Goal: Information Seeking & Learning: Find specific fact

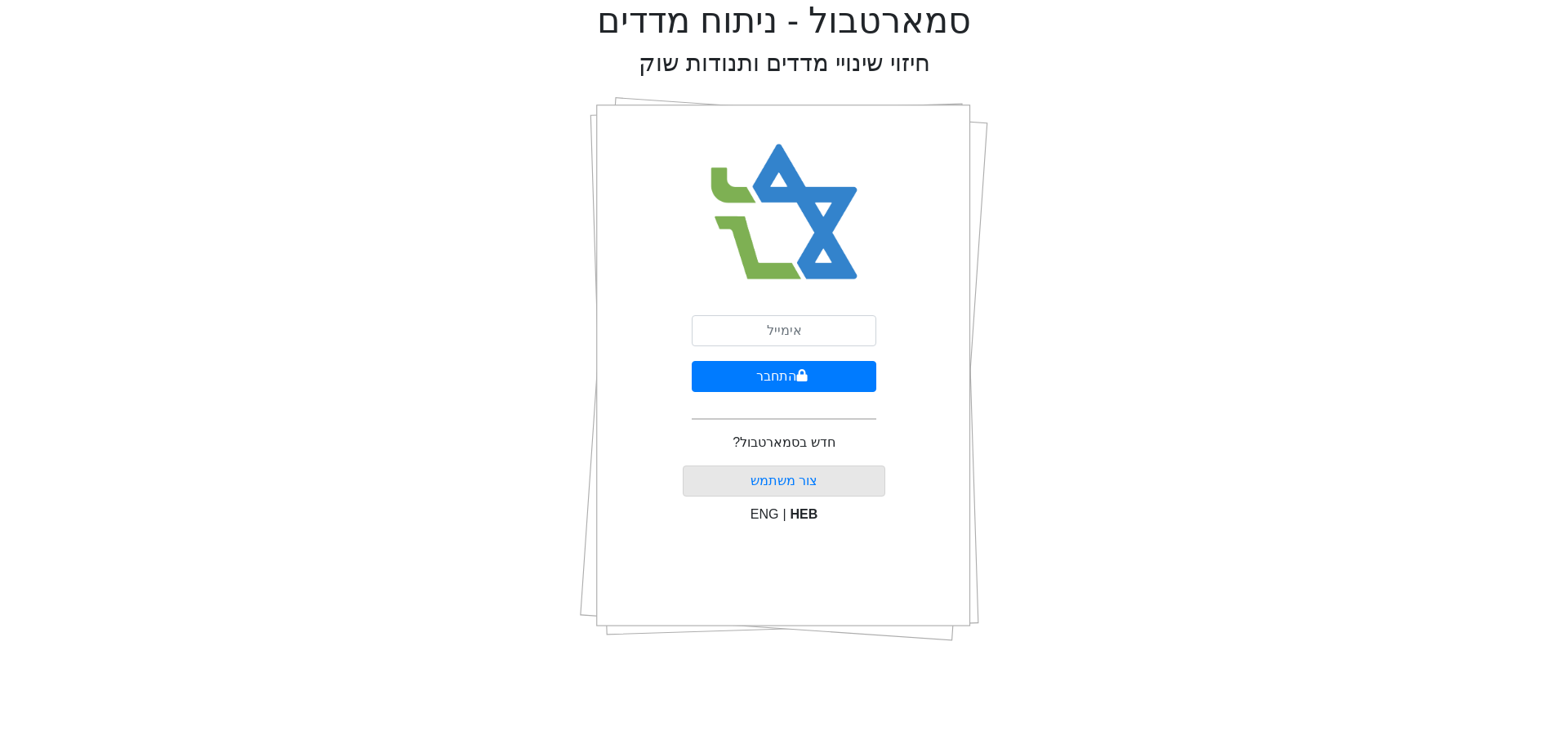
click at [766, 350] on form "התחבר" at bounding box center [784, 374] width 184 height 118
click at [766, 340] on input "email" at bounding box center [784, 330] width 184 height 31
type input "[EMAIL_ADDRESS][DOMAIN_NAME]"
click at [797, 380] on icon "submit" at bounding box center [802, 375] width 11 height 12
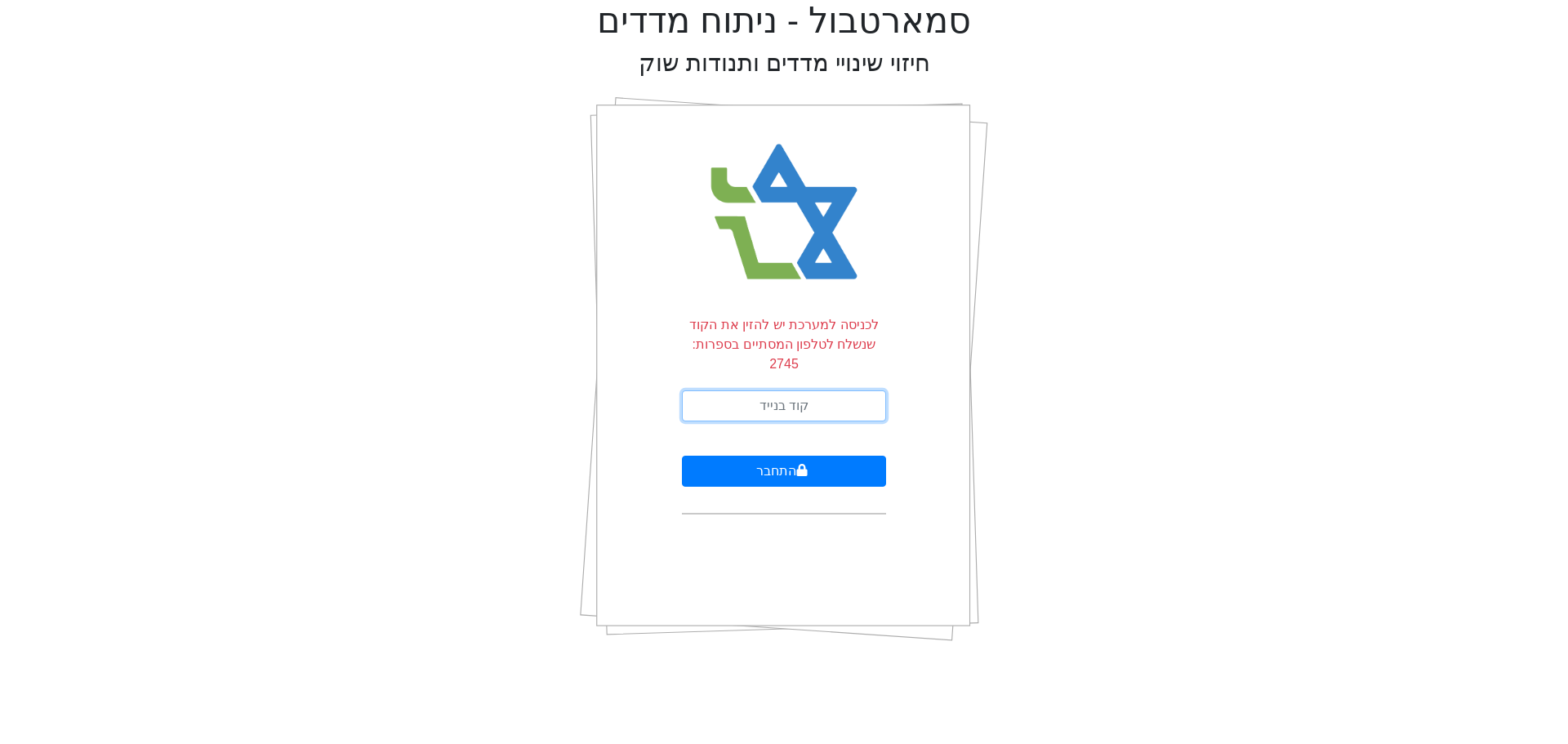
click at [801, 390] on input "text" at bounding box center [784, 405] width 204 height 31
type input "987076"
click at [682, 456] on button "התחבר" at bounding box center [784, 471] width 204 height 31
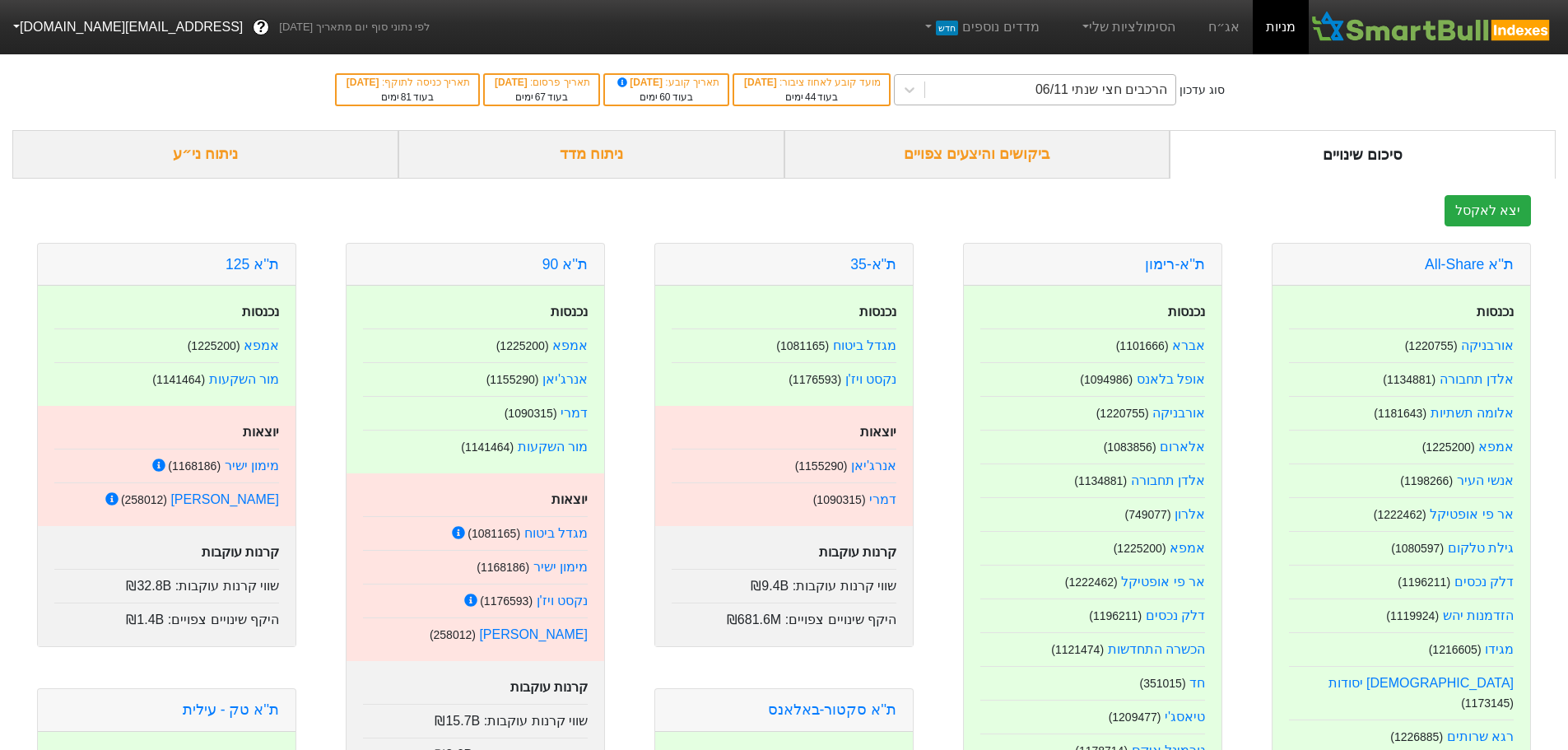
click at [1068, 84] on div "הרכבים חצי שנתי 06/11" at bounding box center [1101, 89] width 132 height 19
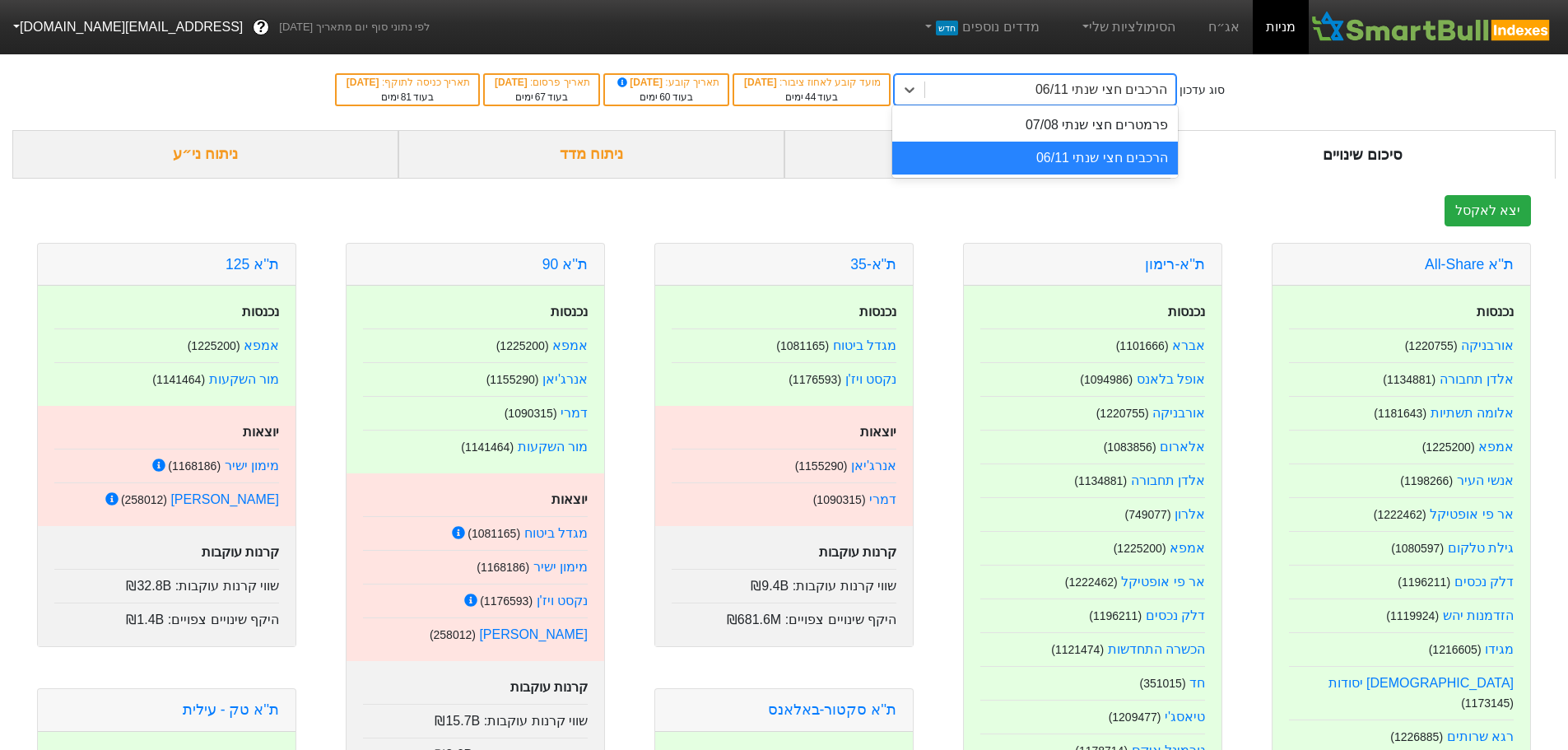
click at [1282, 151] on div "סיכום שינויים" at bounding box center [1363, 154] width 386 height 49
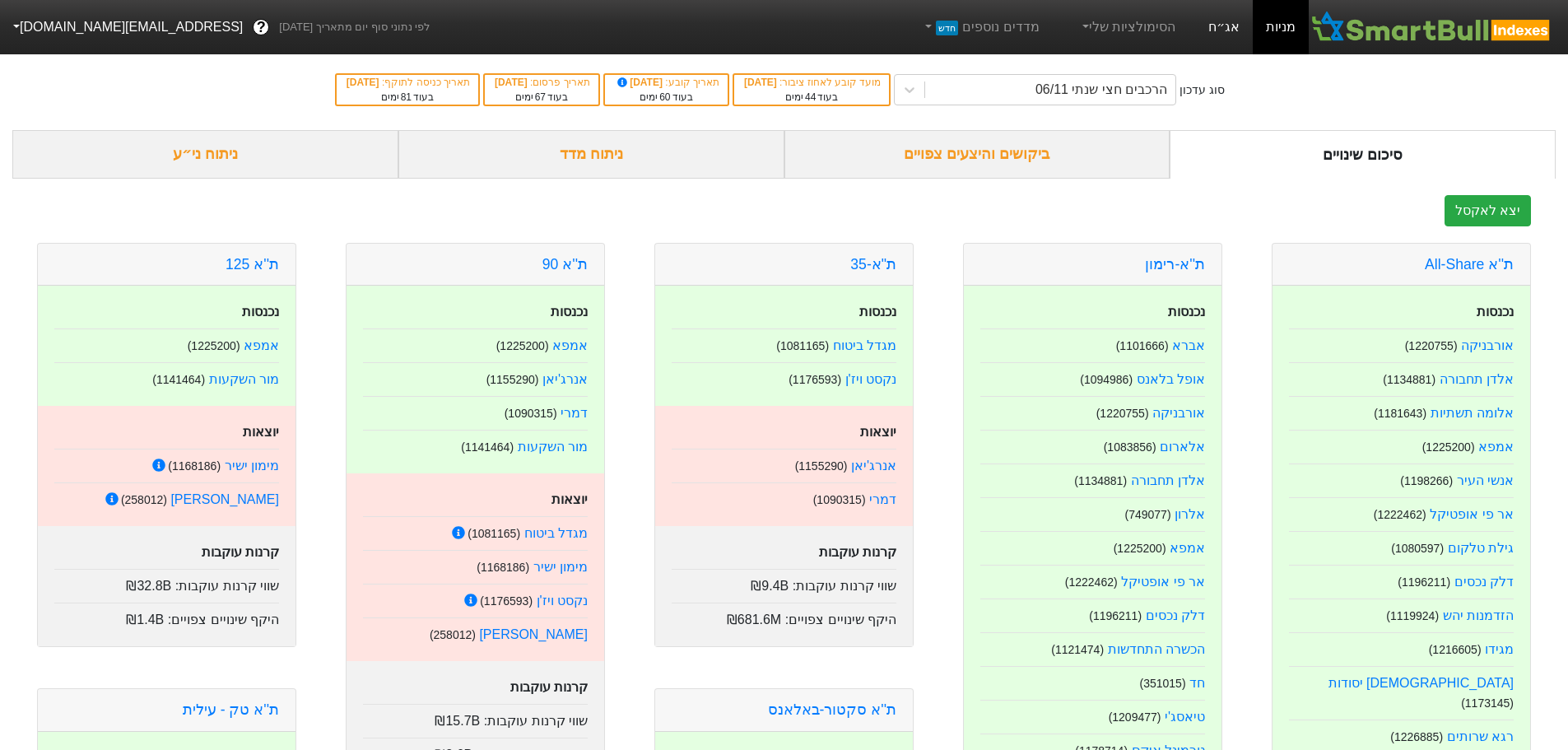
click at [1238, 37] on link "אג״ח" at bounding box center [1224, 27] width 58 height 54
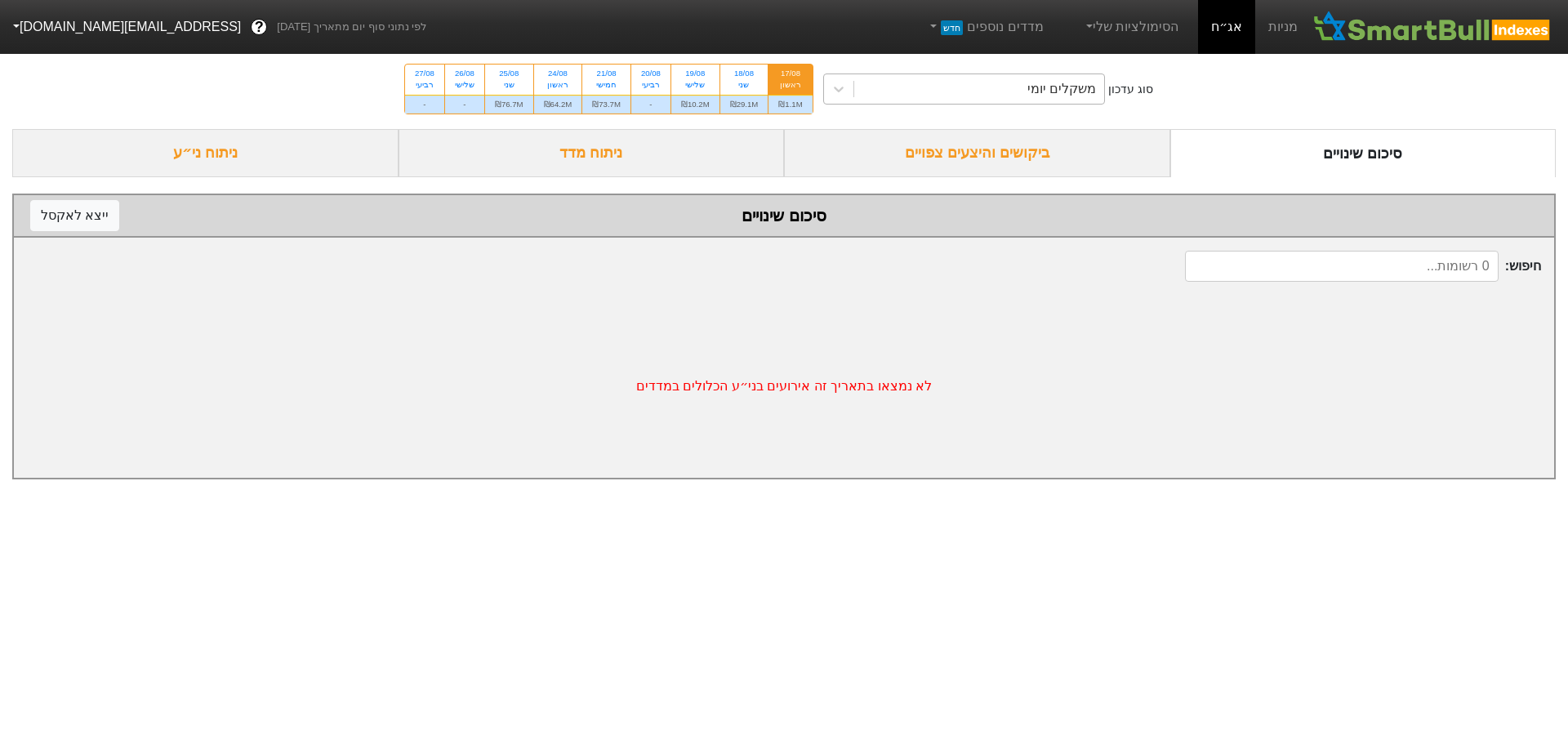
click at [1003, 92] on div "משקלים יומי" at bounding box center [979, 89] width 250 height 29
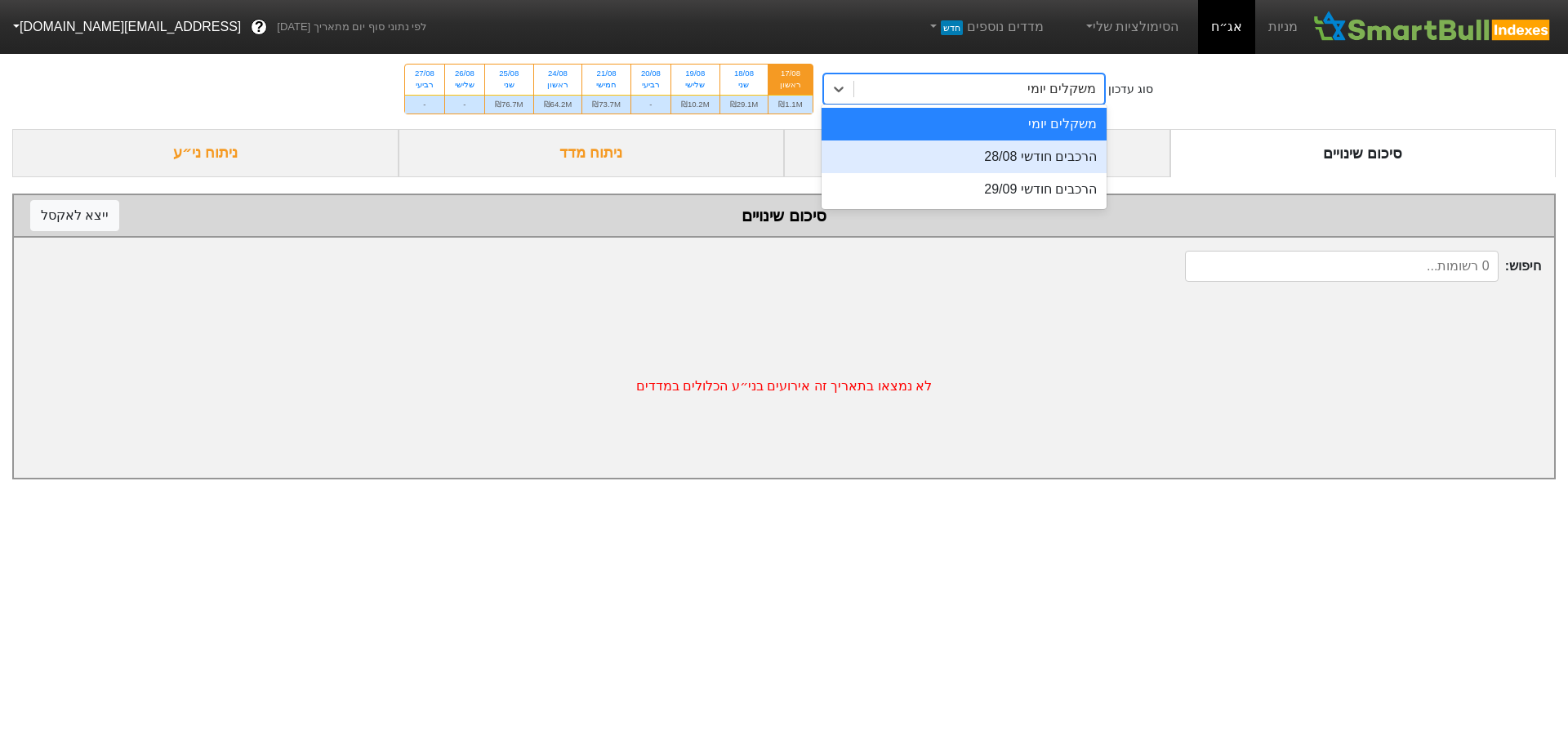
click at [994, 148] on div "הרכבים חודשי 28/08" at bounding box center [964, 156] width 285 height 33
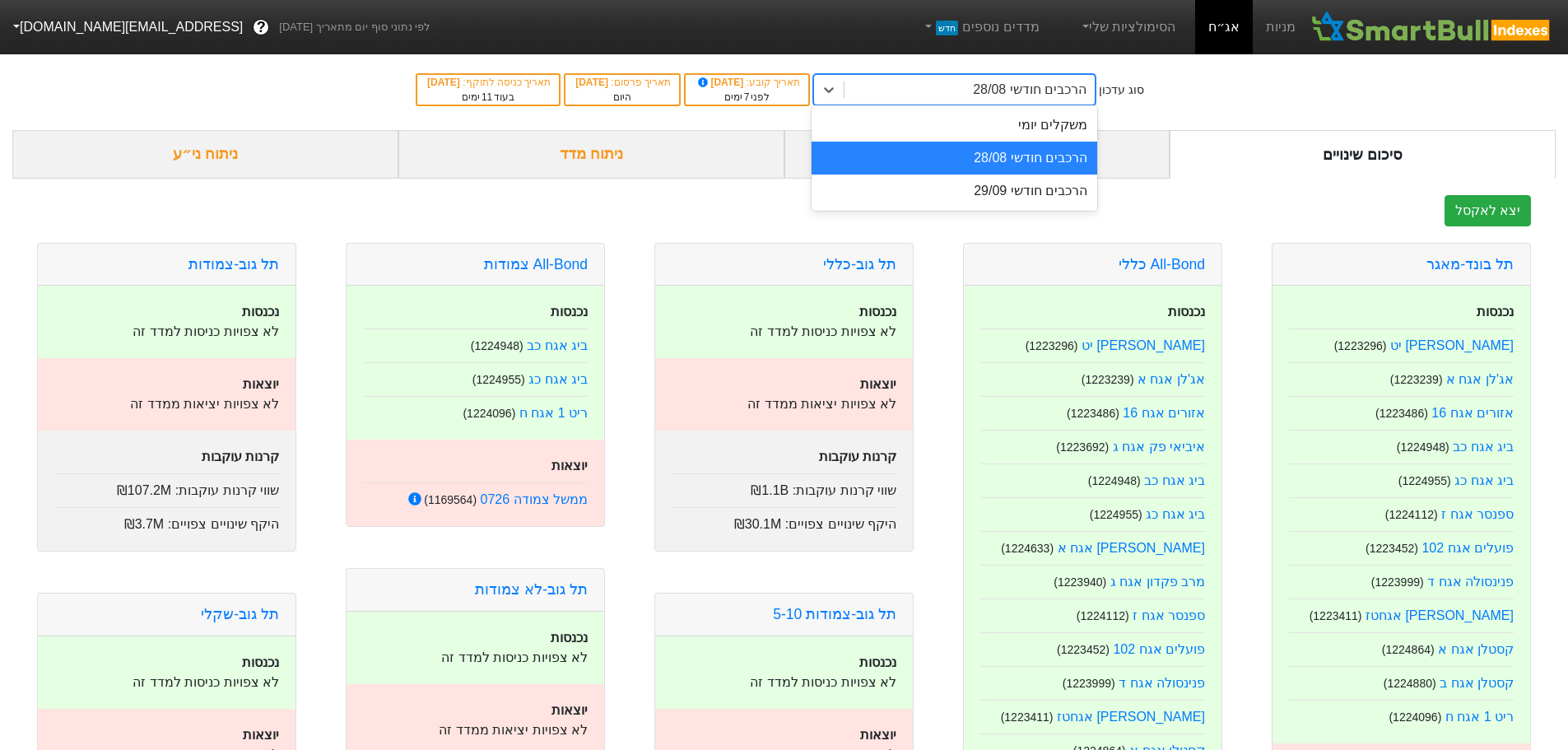
click at [1024, 98] on div "הרכבים חודשי 28/08" at bounding box center [1030, 89] width 113 height 19
click at [1025, 120] on div "משקלים יומי" at bounding box center [954, 125] width 286 height 33
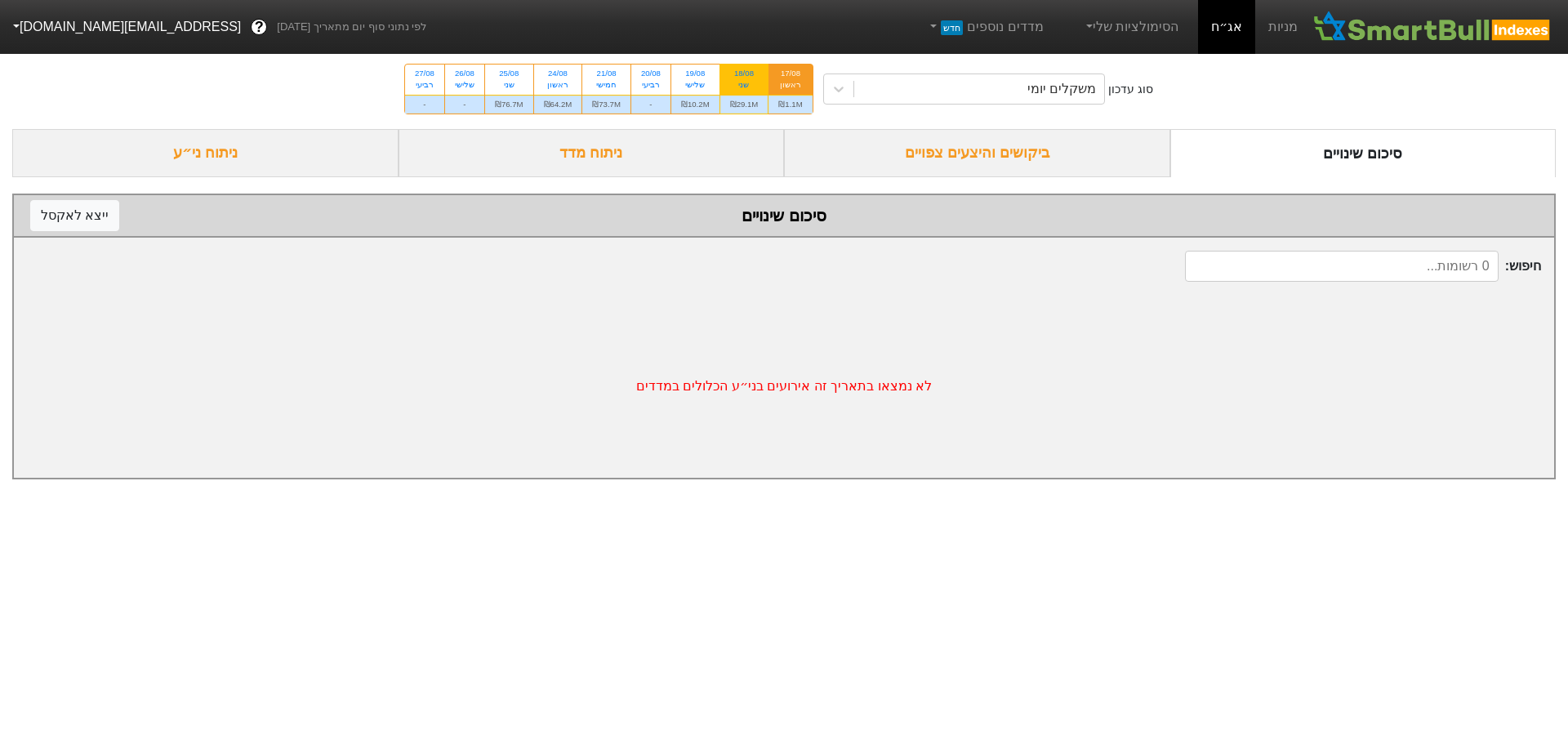
click at [735, 86] on div "שני" at bounding box center [744, 84] width 29 height 11
click at [735, 76] on input "18/08 שני ₪29.1M" at bounding box center [739, 69] width 11 height 11
radio input "true"
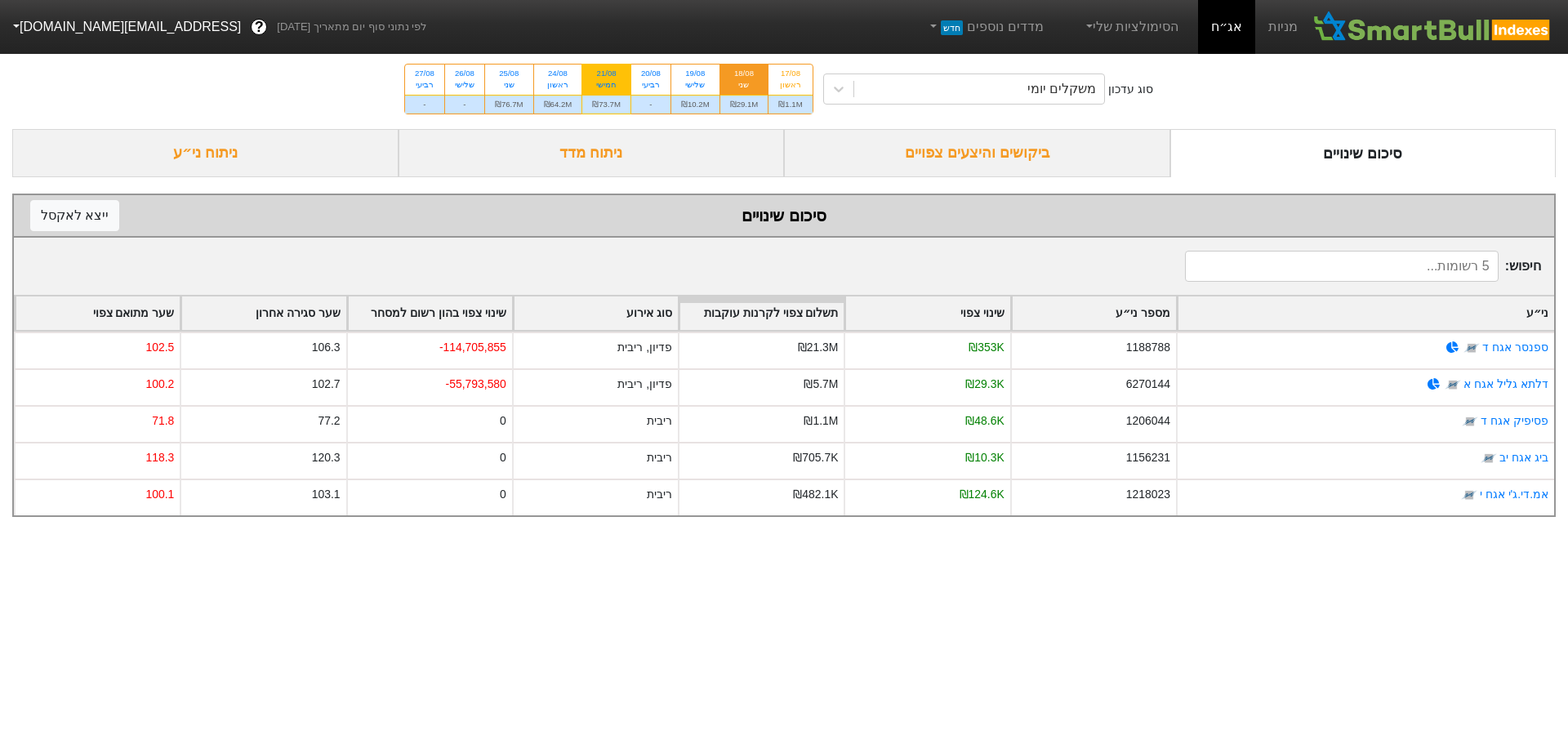
click at [607, 100] on div "₪73.7M" at bounding box center [606, 104] width 48 height 18
click at [607, 76] on input "21/08 חמישי ₪73.7M" at bounding box center [602, 69] width 11 height 11
radio input "true"
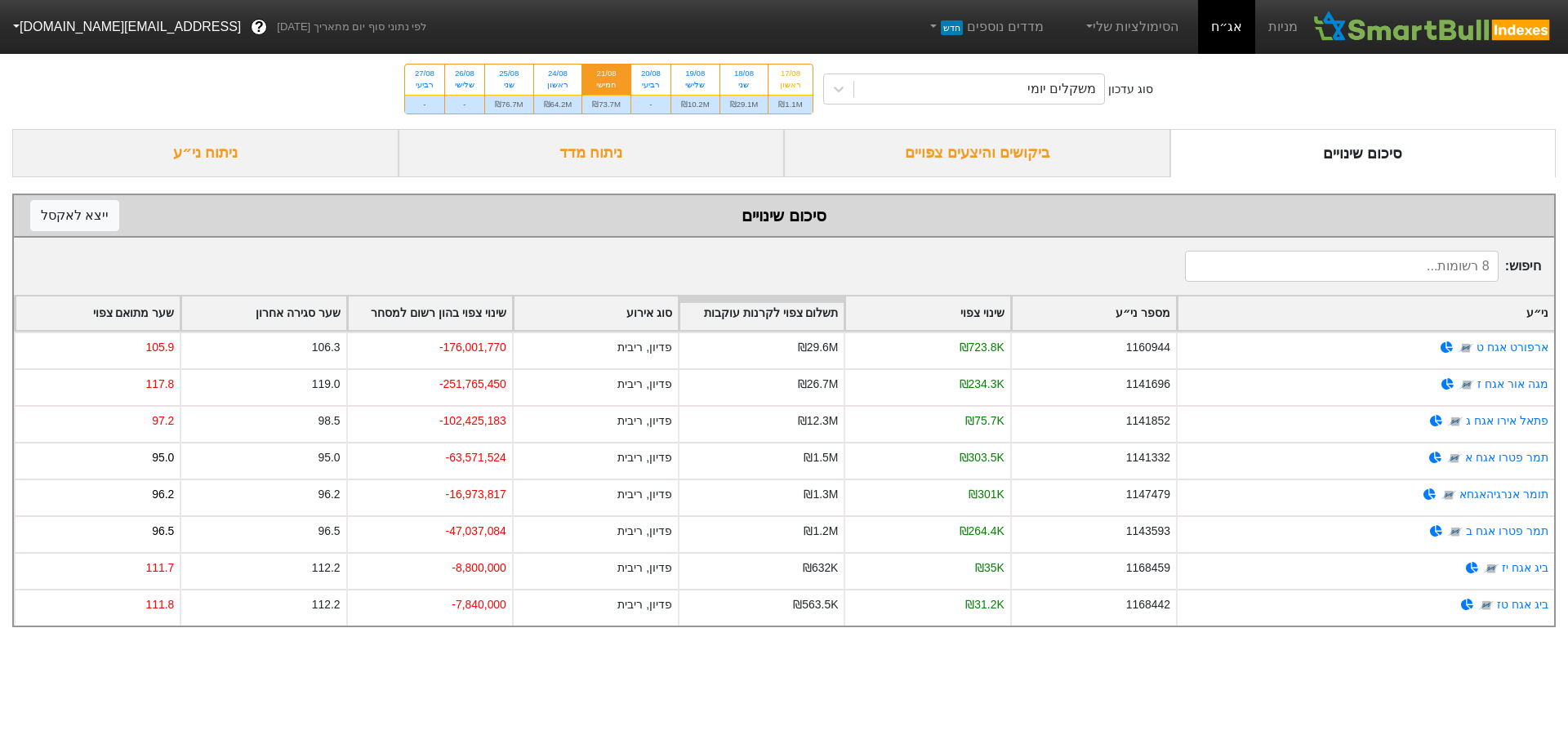
click at [997, 157] on div "ביקושים והיצעים צפויים" at bounding box center [977, 153] width 387 height 48
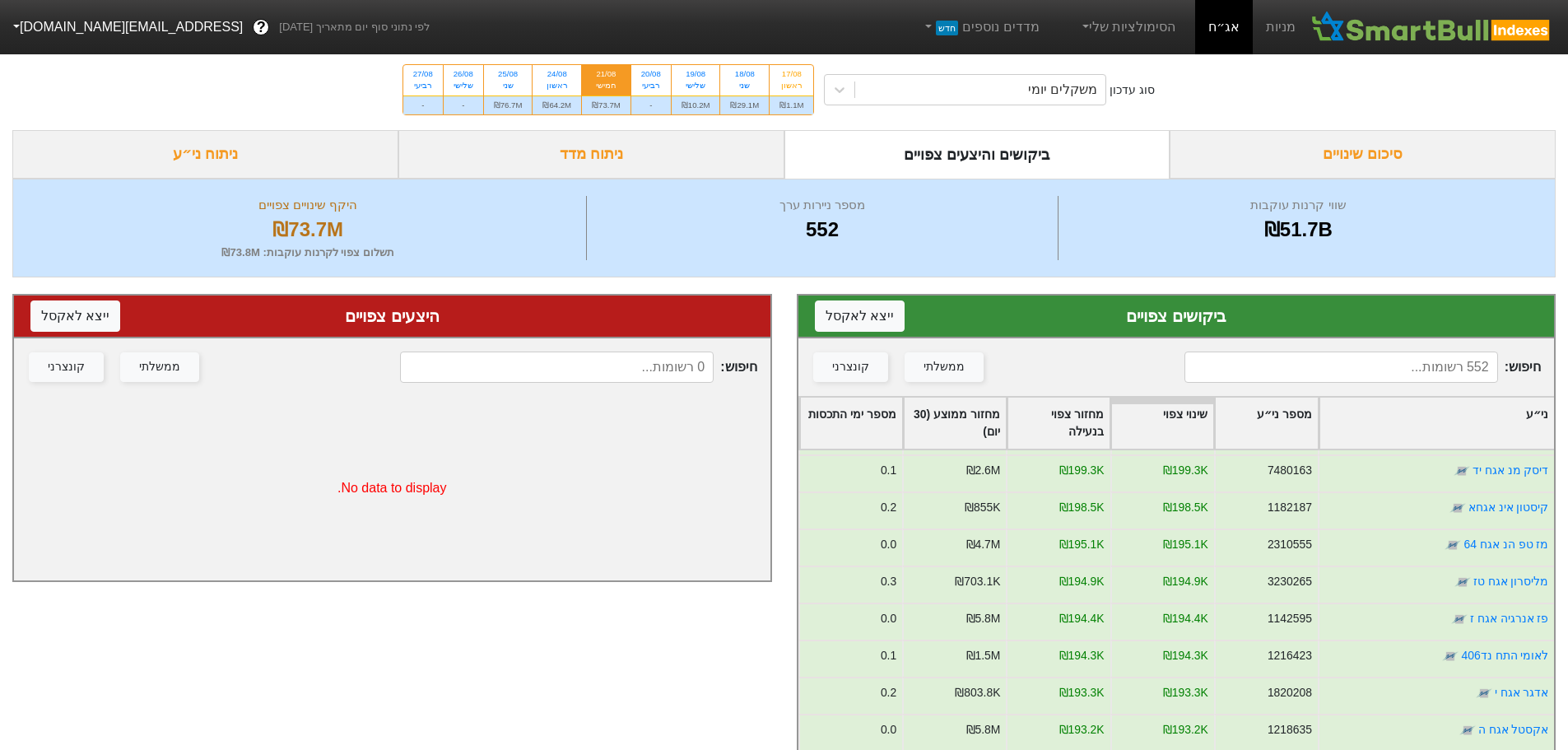
scroll to position [3786, 0]
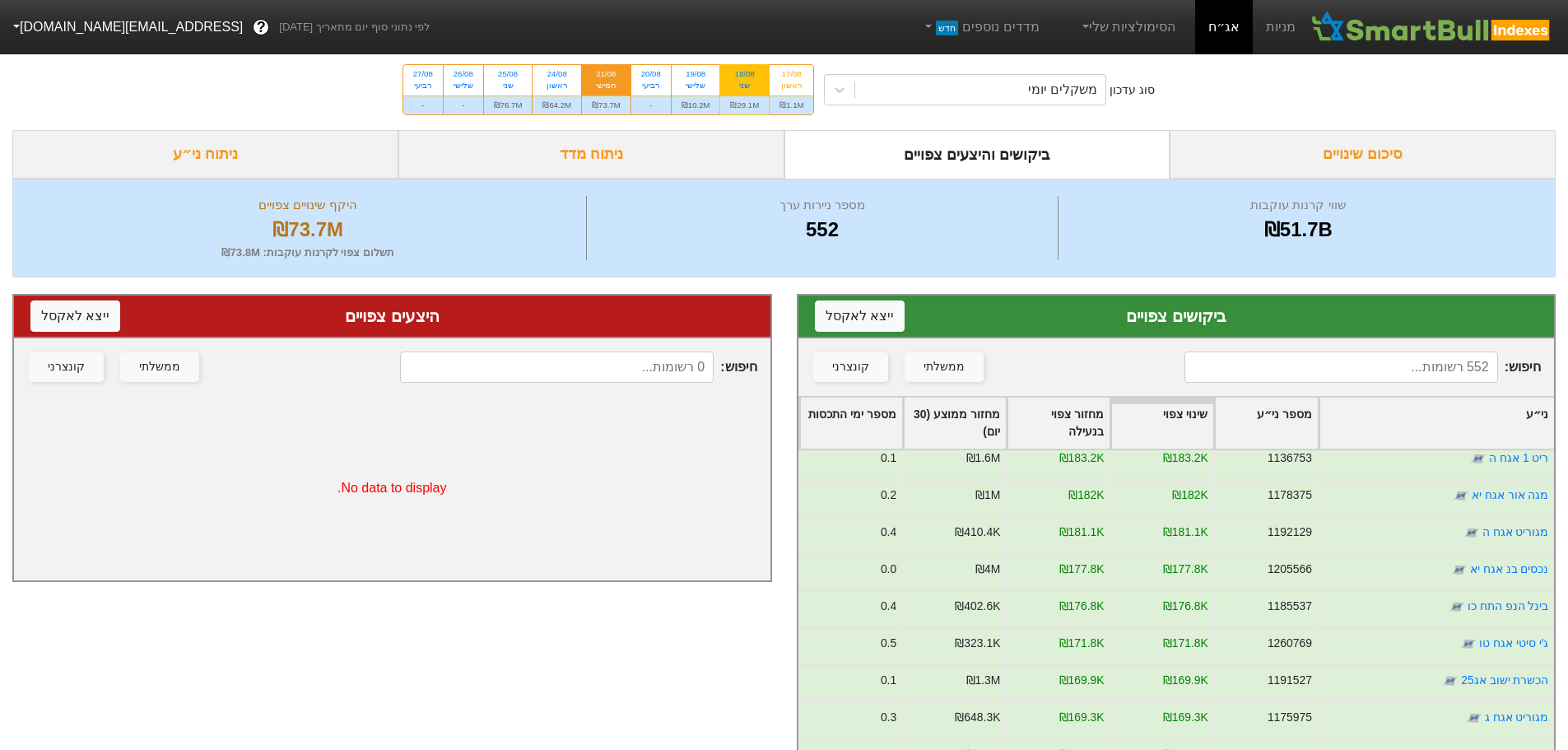
click at [747, 99] on div "₪29.1M" at bounding box center [744, 104] width 49 height 19
click at [745, 76] on input "18/08 שני ₪29.1M" at bounding box center [739, 70] width 11 height 11
radio input "true"
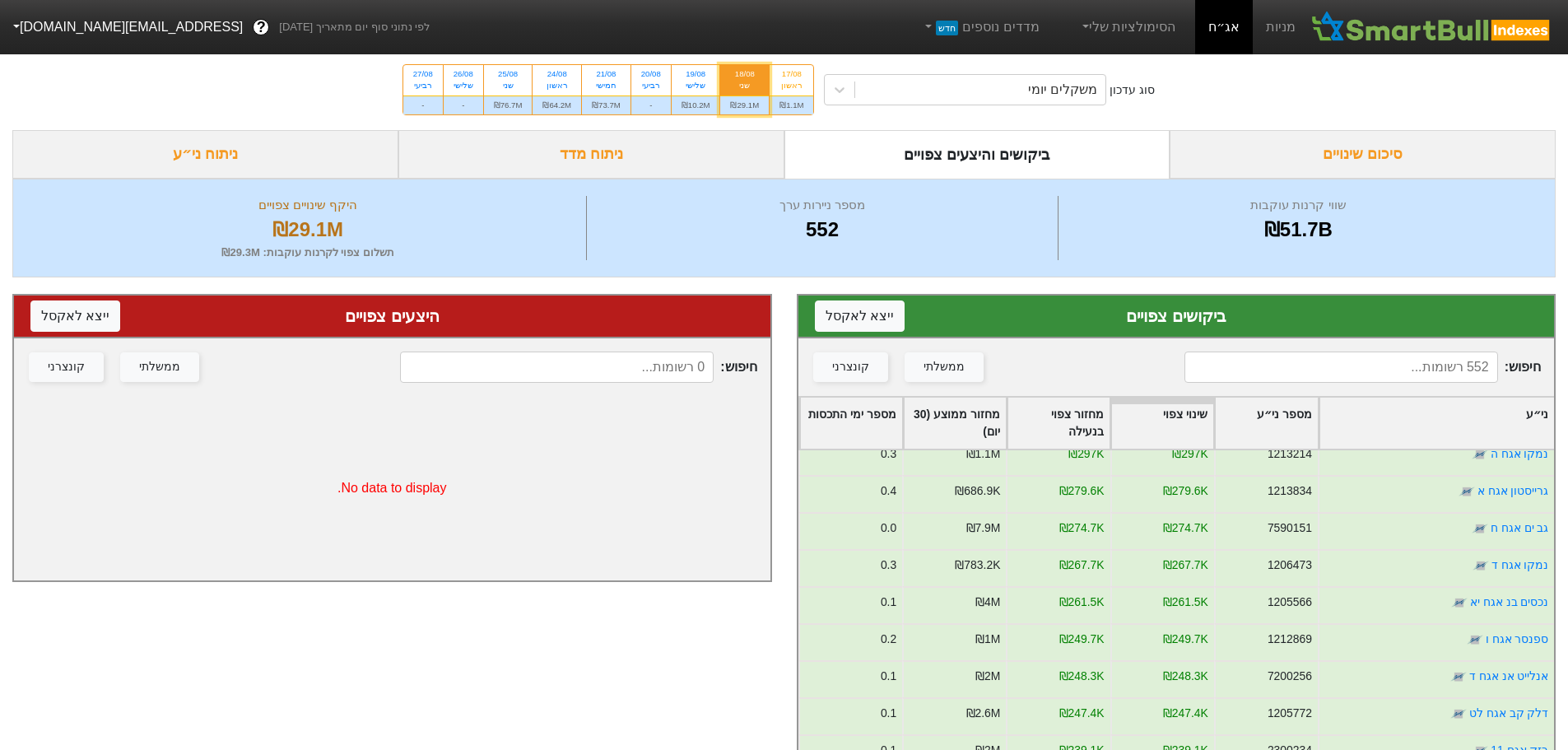
scroll to position [576, 0]
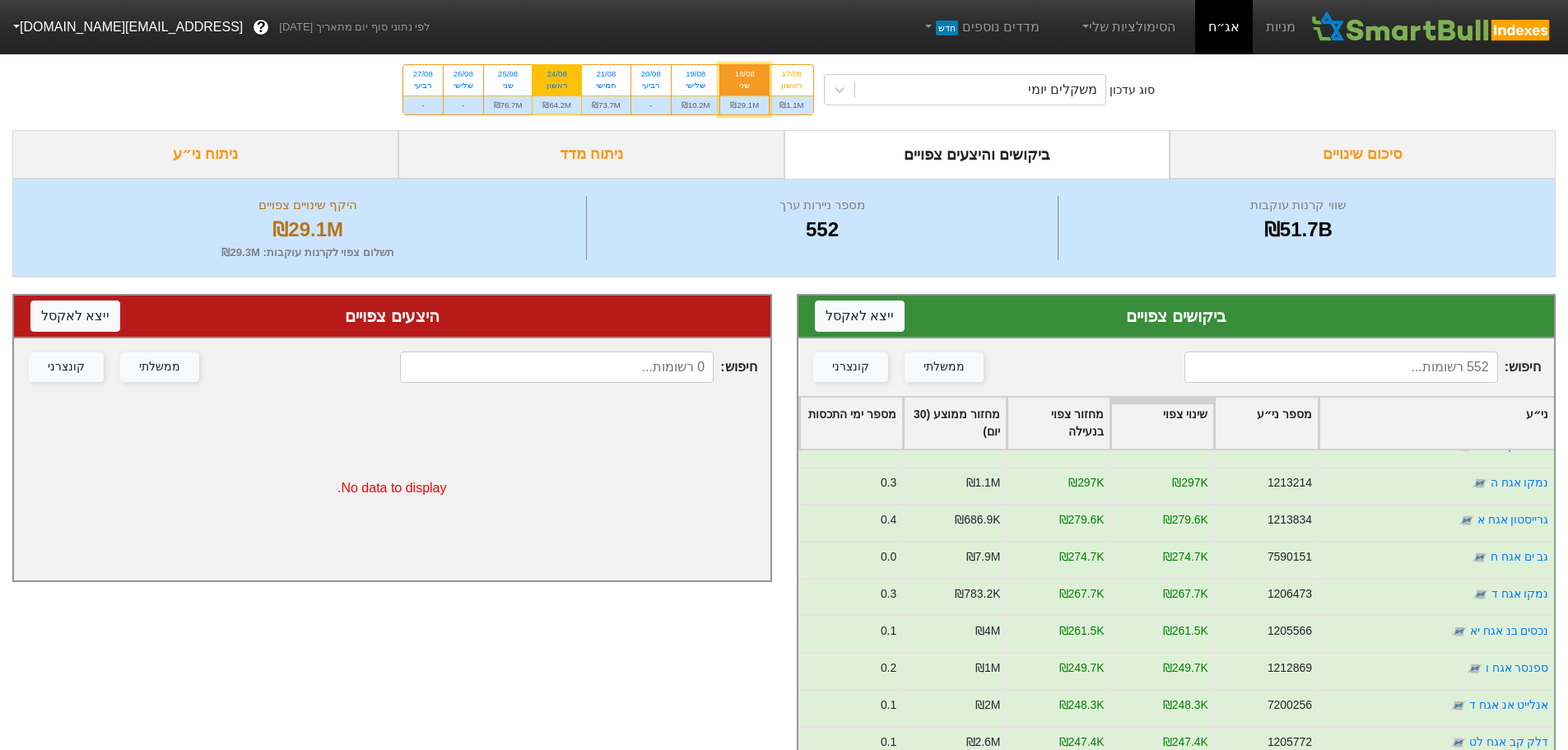
click at [568, 79] on div "24/08" at bounding box center [557, 73] width 29 height 12
click at [557, 76] on input "24/08 ראשון ₪64.2M" at bounding box center [552, 70] width 11 height 11
radio input "true"
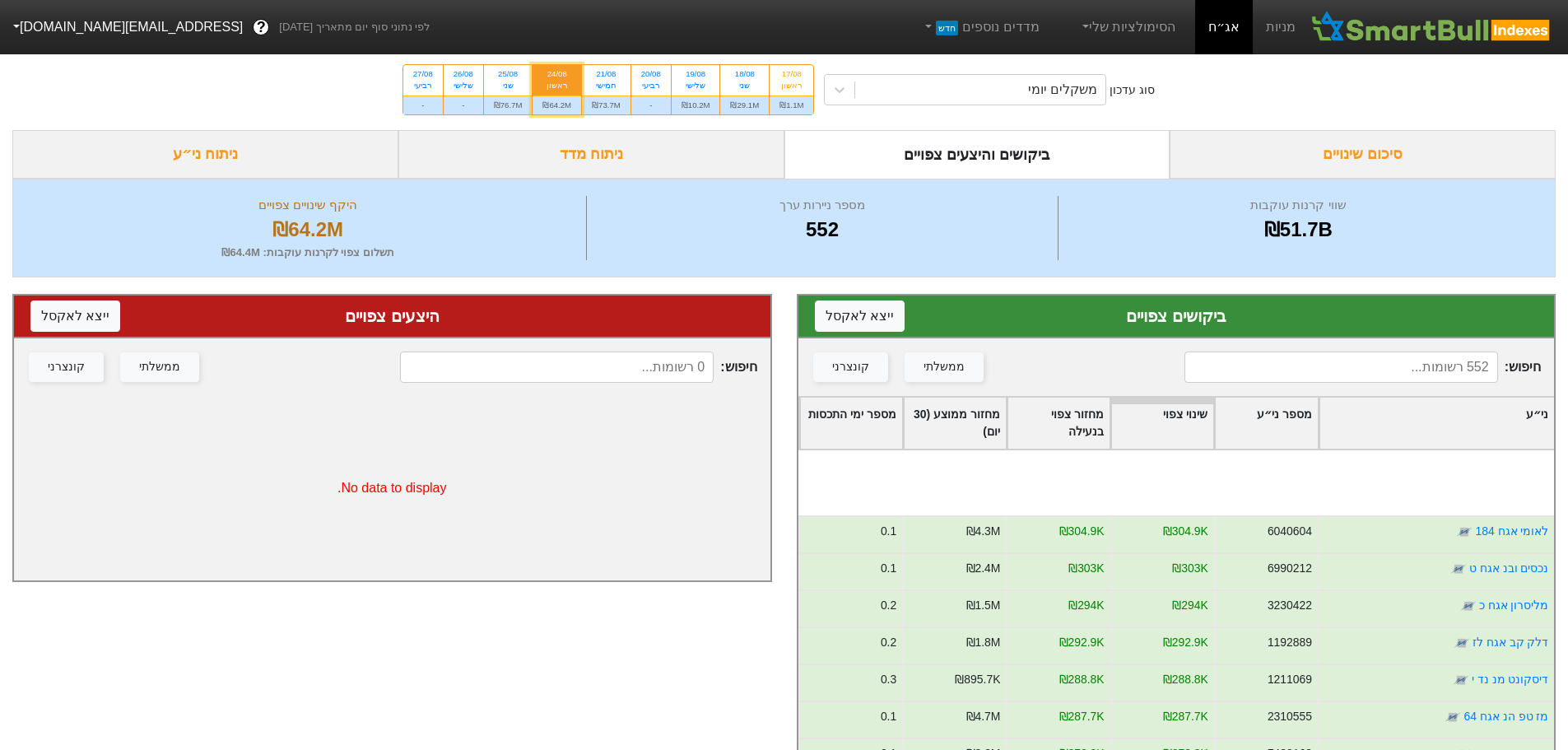
scroll to position [2140, 0]
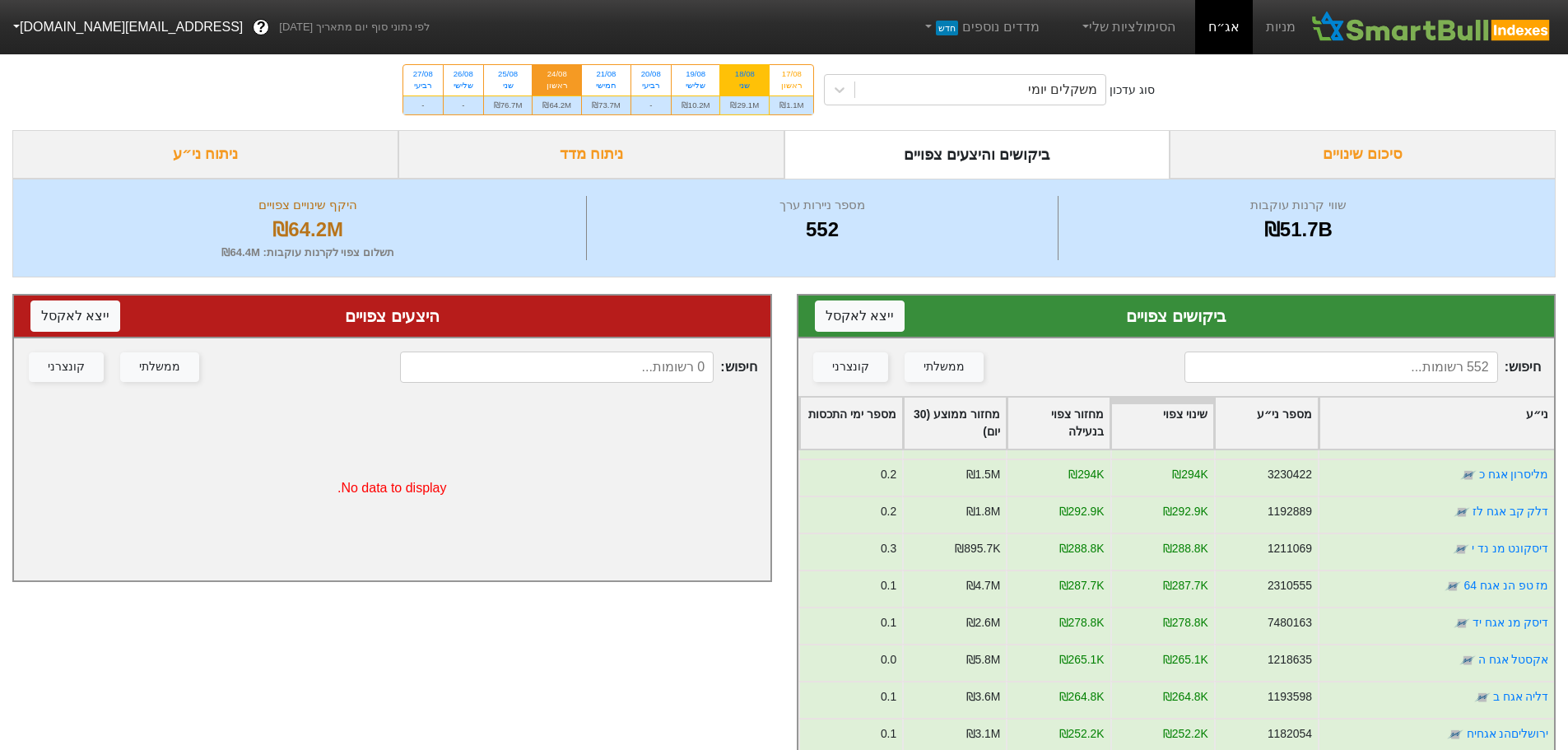
click at [732, 83] on div "שני" at bounding box center [745, 85] width 29 height 12
click at [734, 76] on input "18/08 שני ₪29.1M" at bounding box center [739, 70] width 11 height 11
radio input "true"
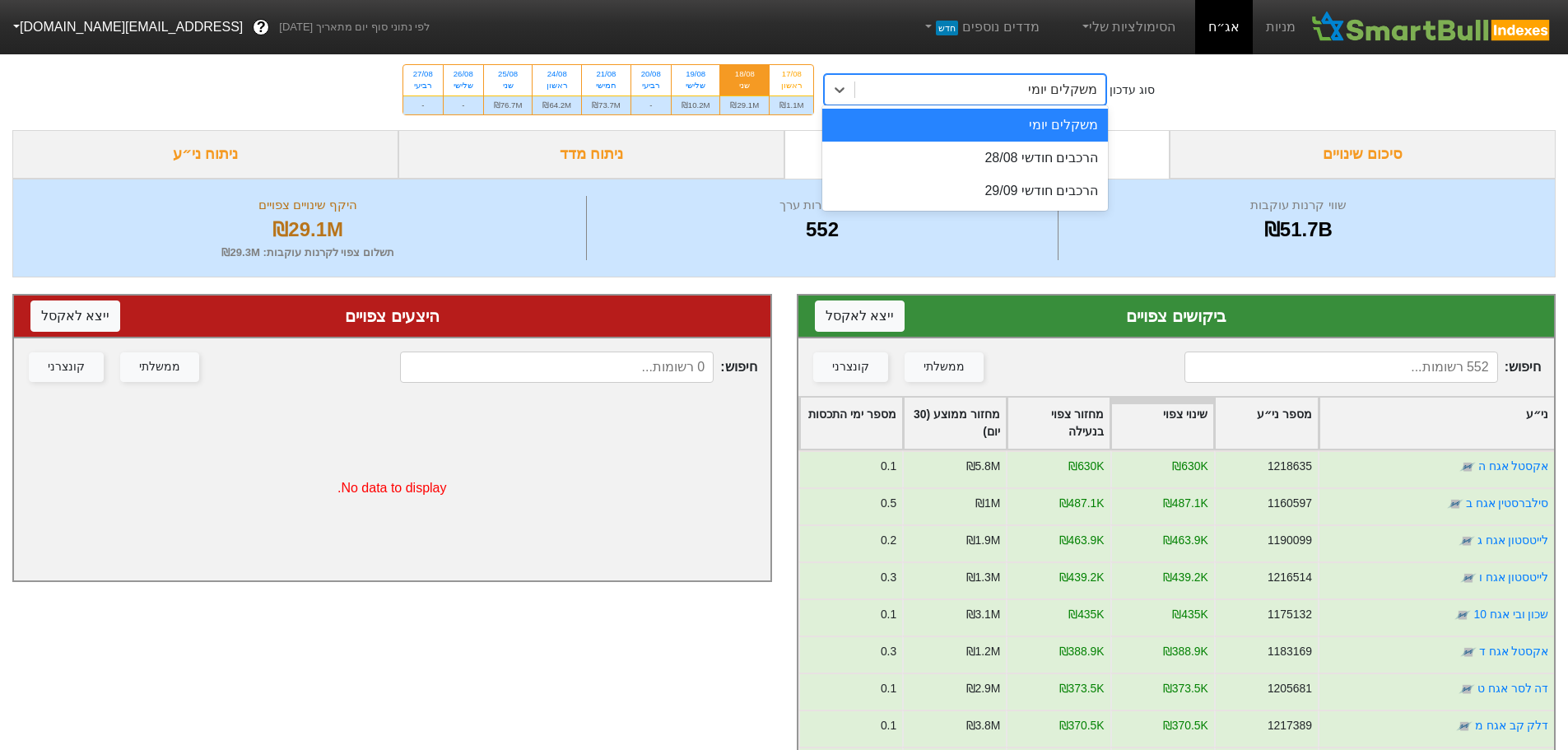
click at [1078, 101] on div "משקלים יומי" at bounding box center [980, 89] width 251 height 29
click at [1050, 161] on div "הרכבים חודשי 28/08" at bounding box center [965, 158] width 286 height 33
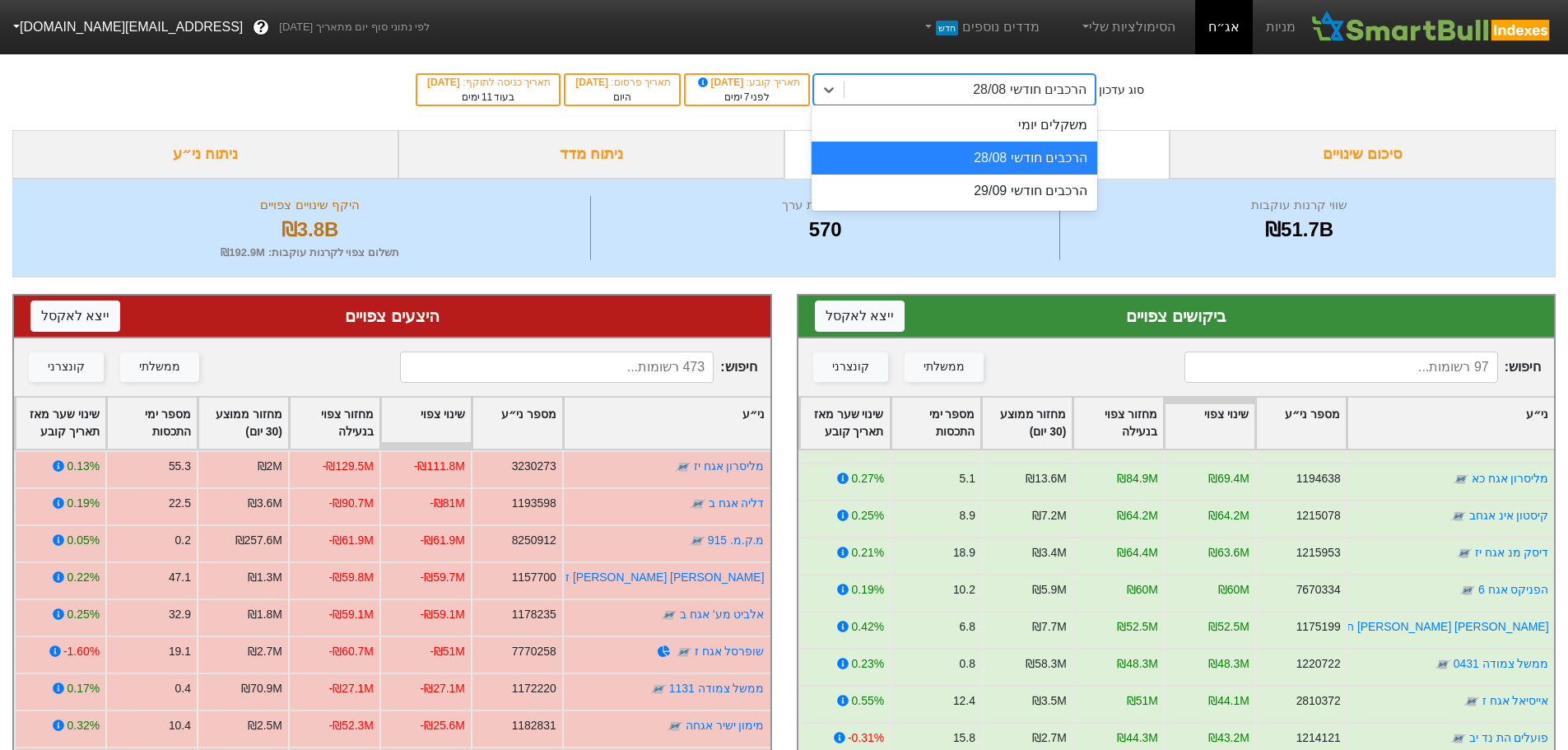
click at [1002, 94] on div "הרכבים חודשי 28/08" at bounding box center [1030, 89] width 113 height 19
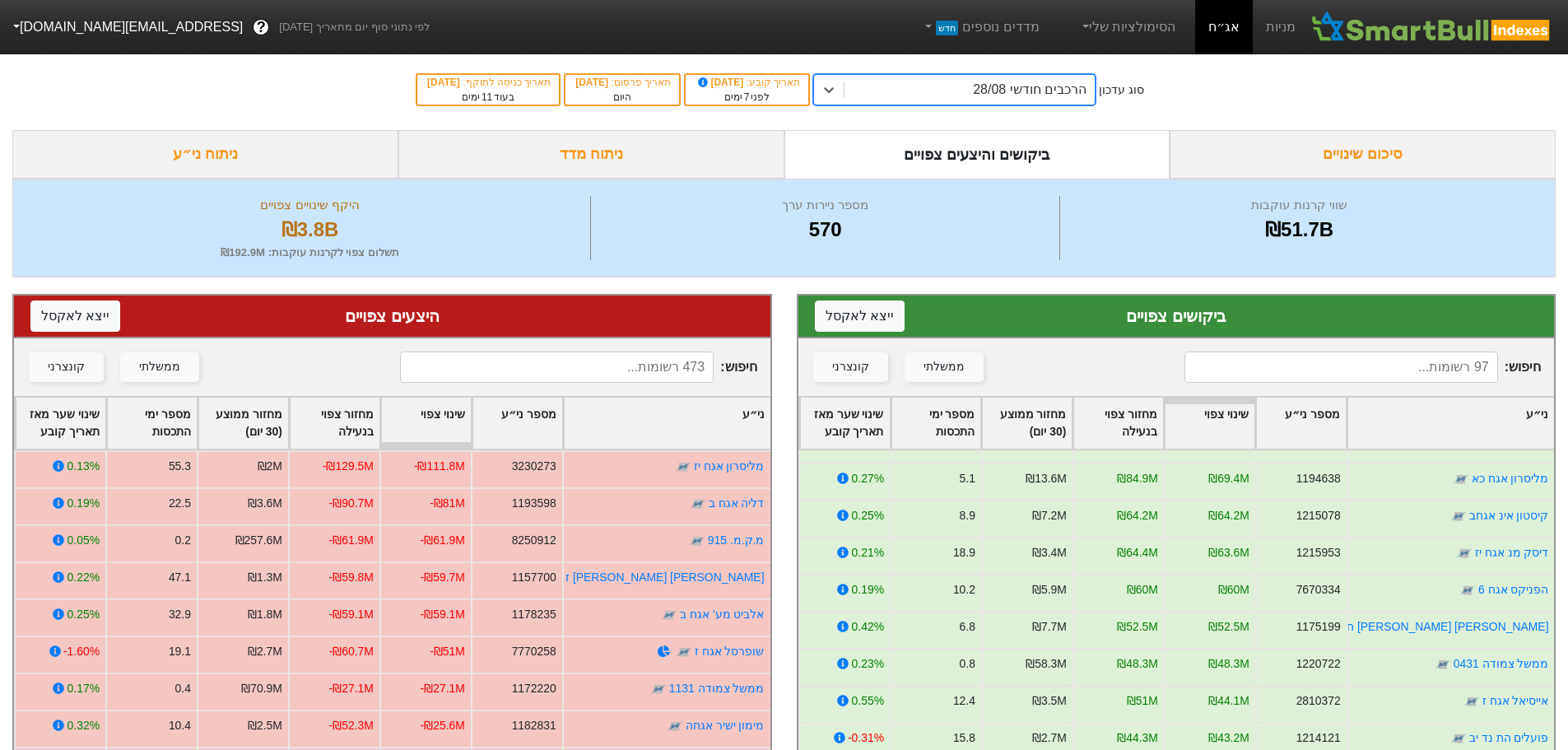
click at [1001, 99] on div "הרכבים חודשי 28/08" at bounding box center [969, 89] width 251 height 29
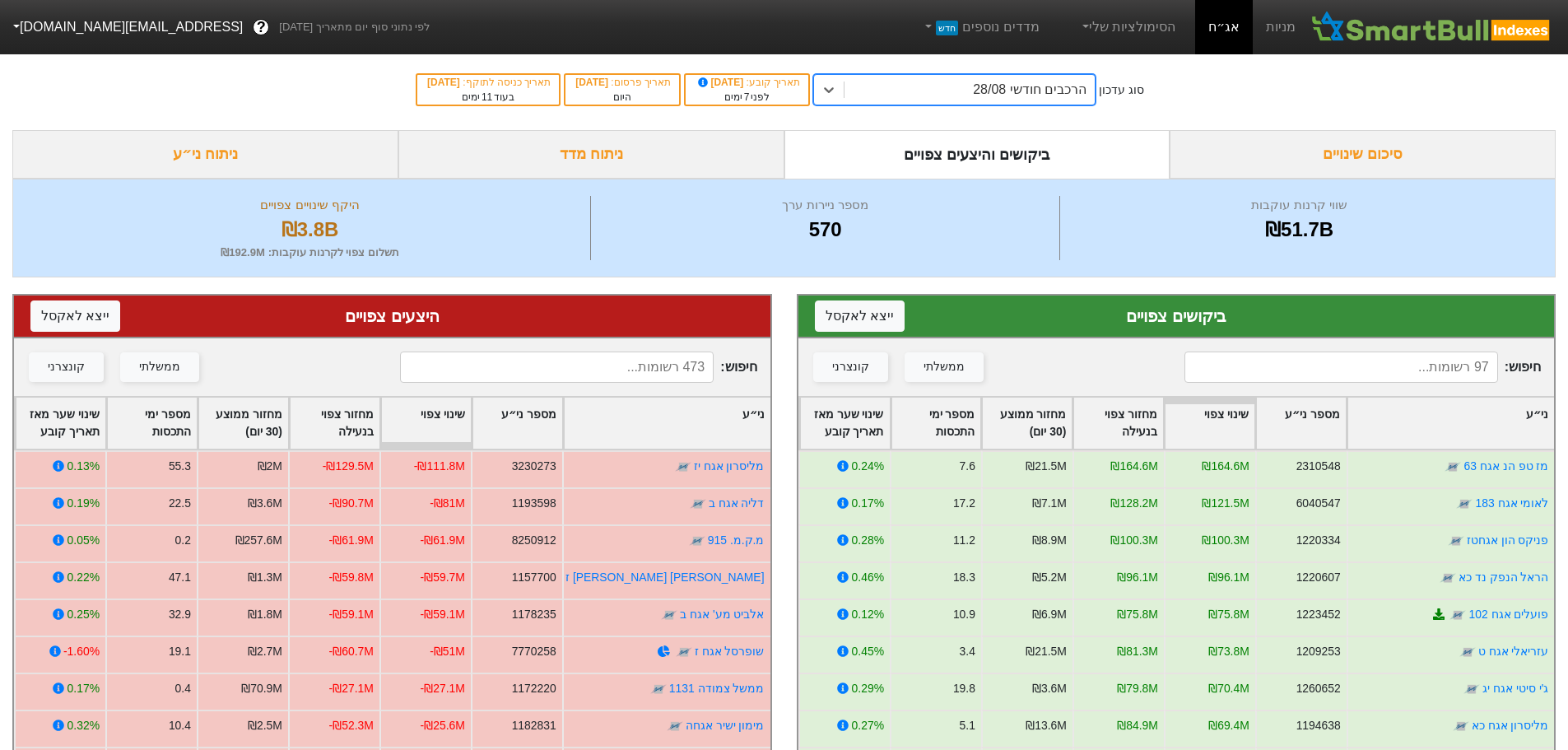
click at [602, 372] on input at bounding box center [557, 367] width 313 height 31
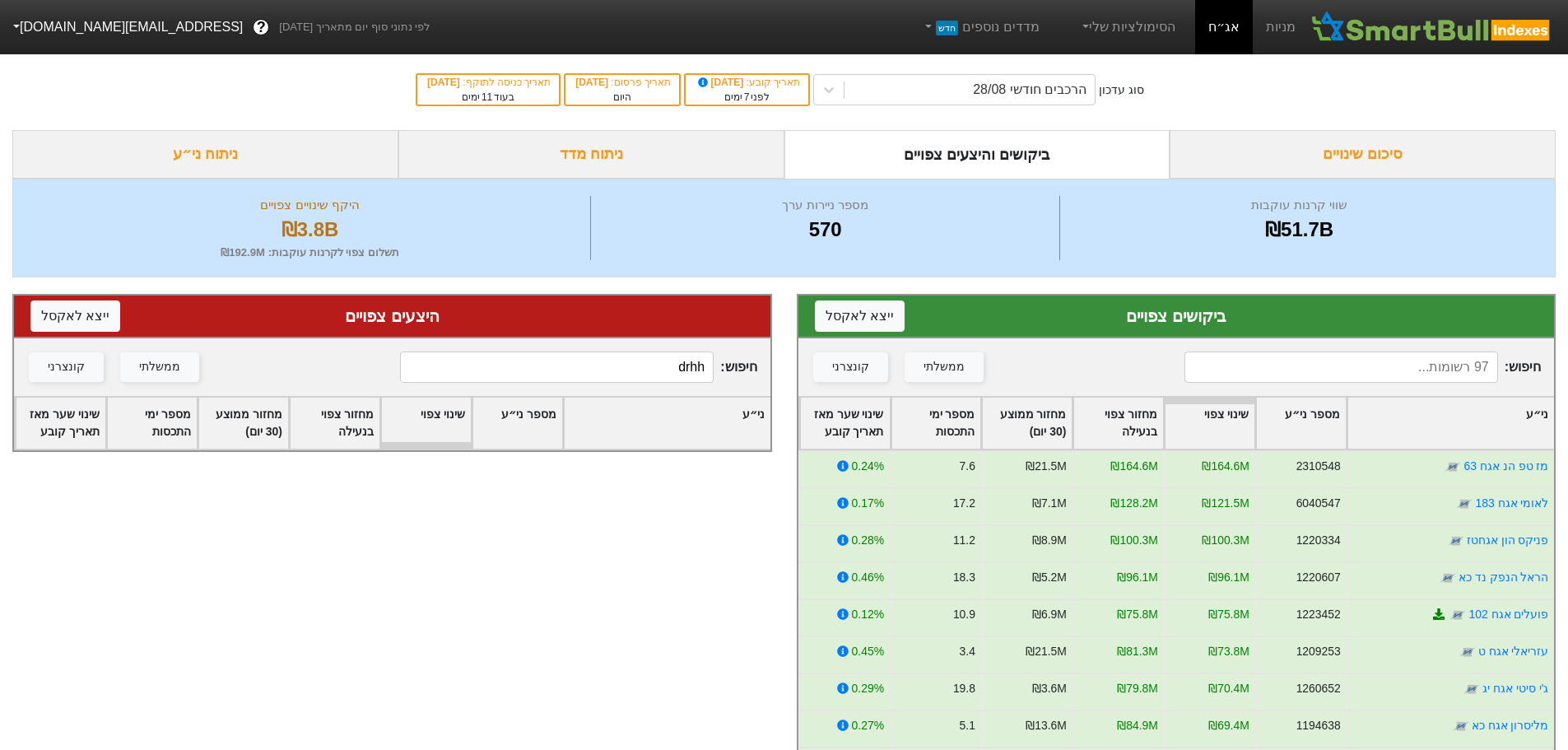
click at [614, 353] on input "drhh" at bounding box center [557, 367] width 313 height 31
click at [614, 360] on input "drhh" at bounding box center [557, 367] width 313 height 31
click at [618, 352] on input "drhh" at bounding box center [557, 367] width 313 height 31
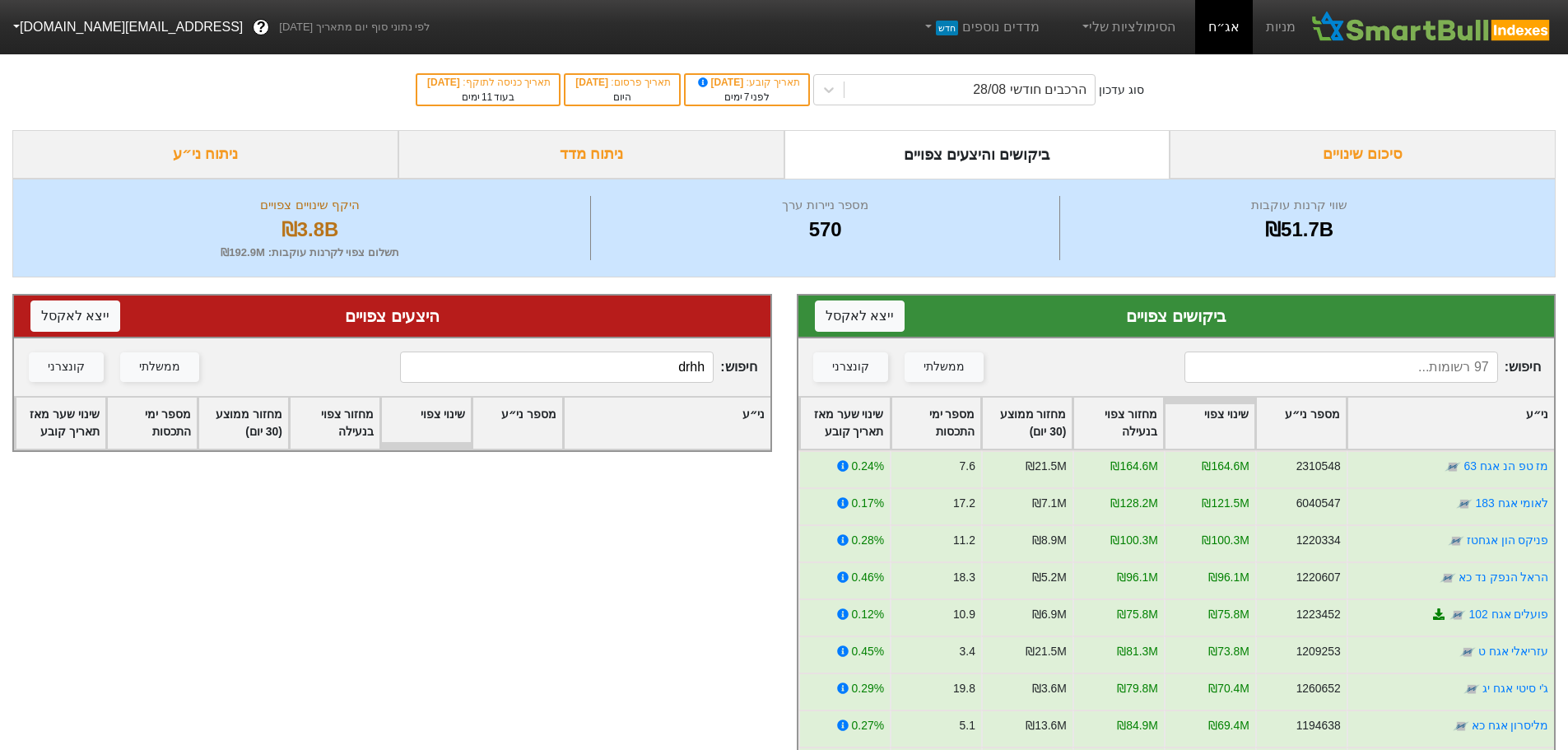
click at [618, 352] on input "drhh" at bounding box center [557, 367] width 313 height 31
click at [616, 360] on input "drhh" at bounding box center [557, 367] width 313 height 31
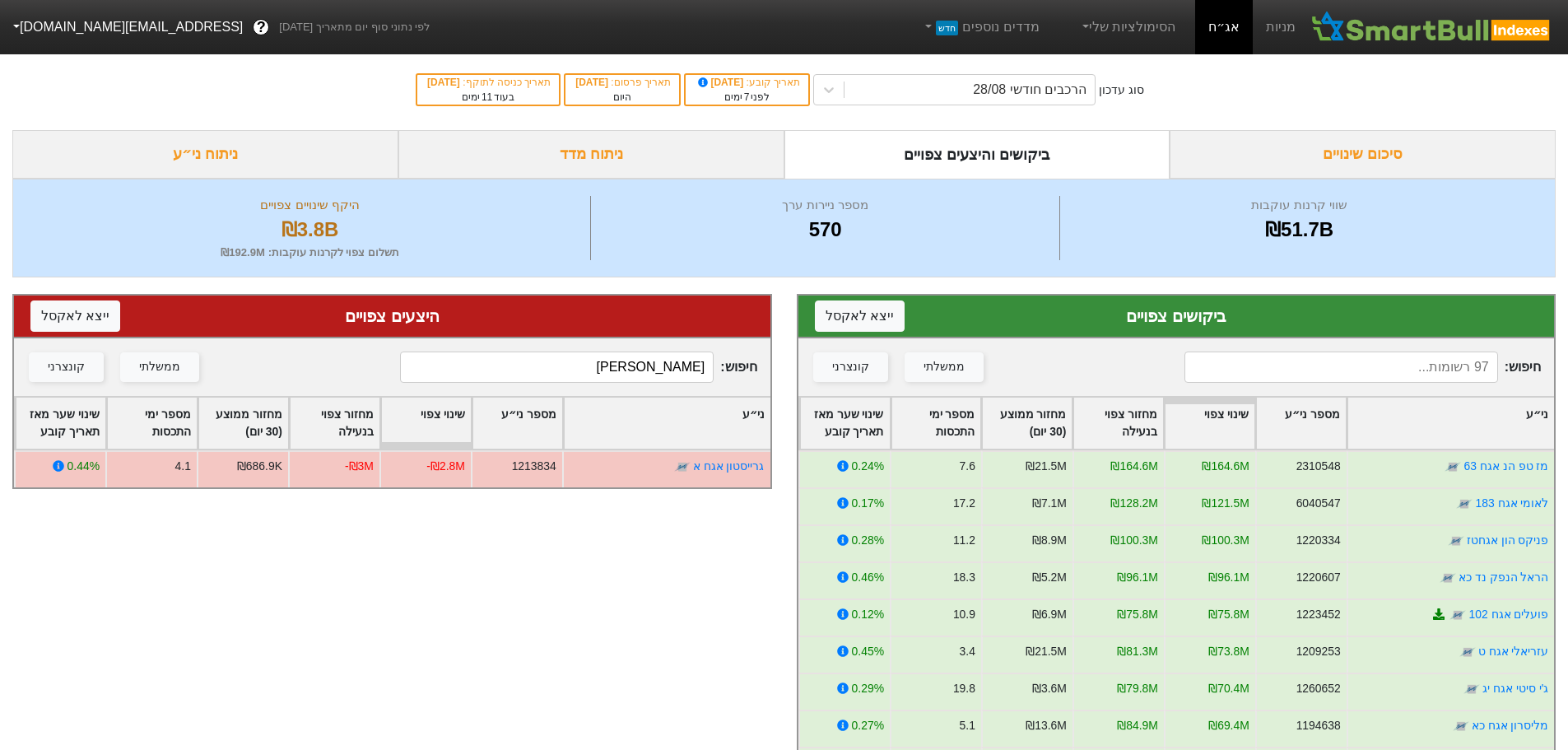
click at [621, 373] on input "[PERSON_NAME]" at bounding box center [557, 367] width 313 height 31
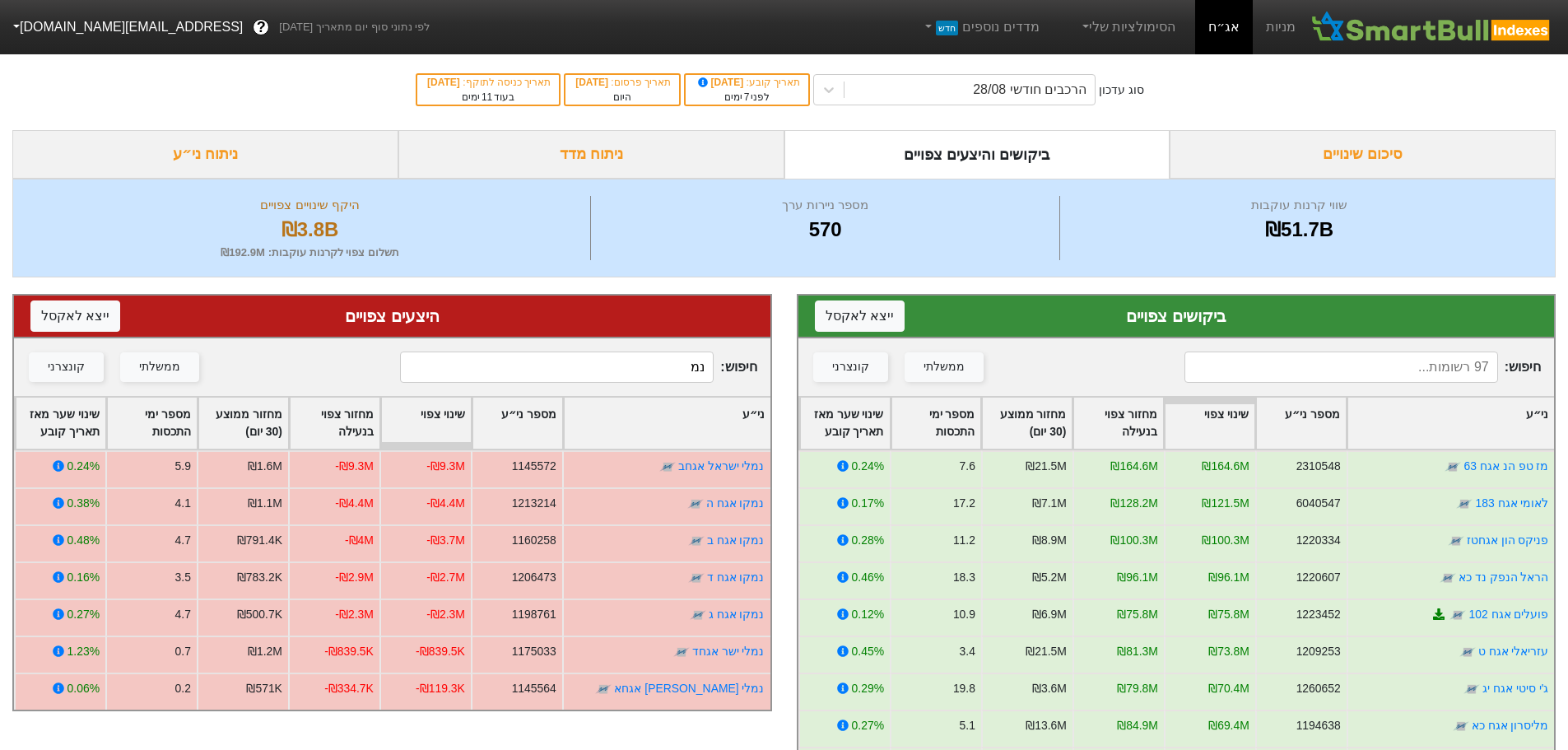
type input "נ"
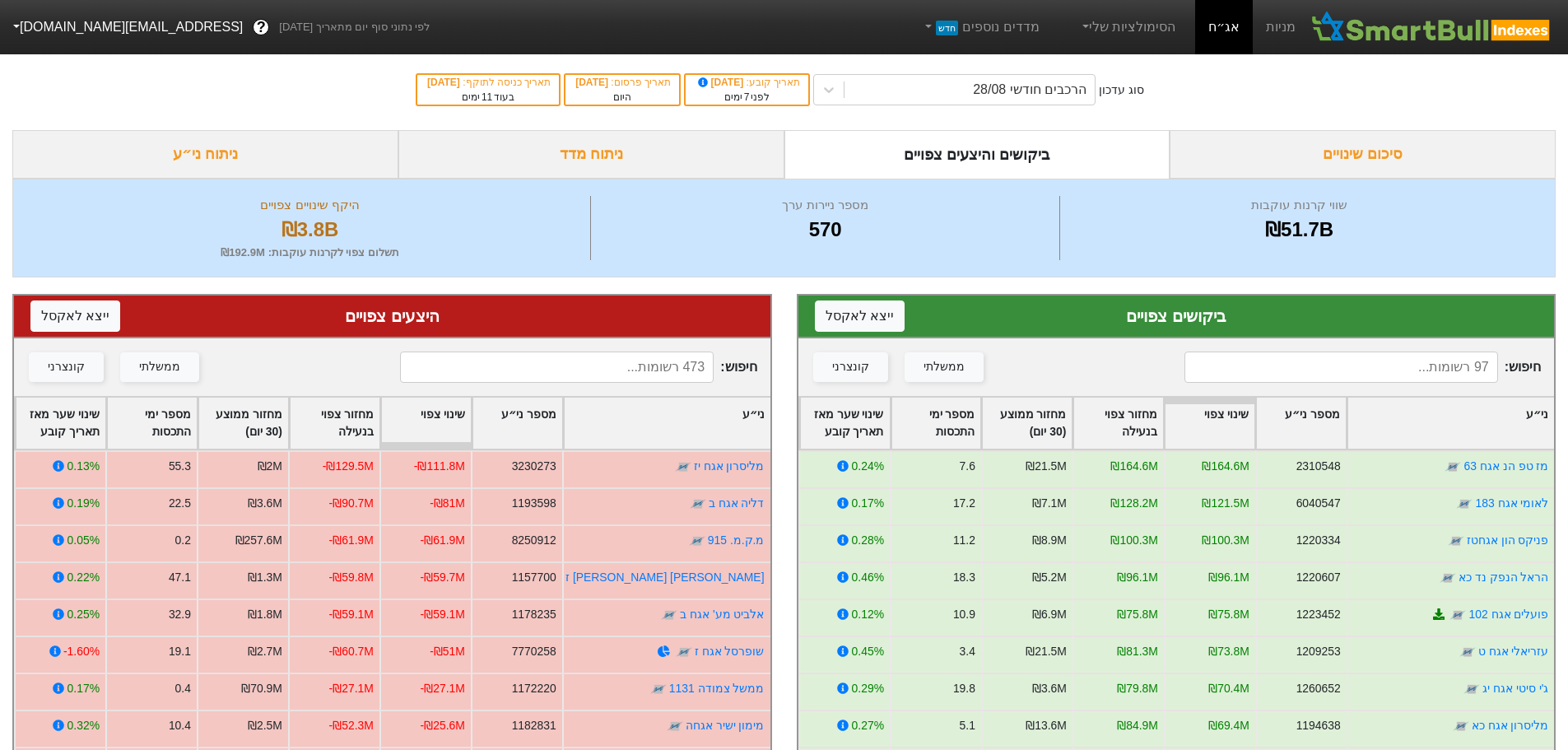
click at [763, 290] on div "היצעים צפויים ייצא ל אקסל חיפוש : ממשלתי קונצרני ני״ע מספר ני״ע שינוי צפוי מחזו…" at bounding box center [392, 661] width 784 height 767
